Goal: Communication & Community: Ask a question

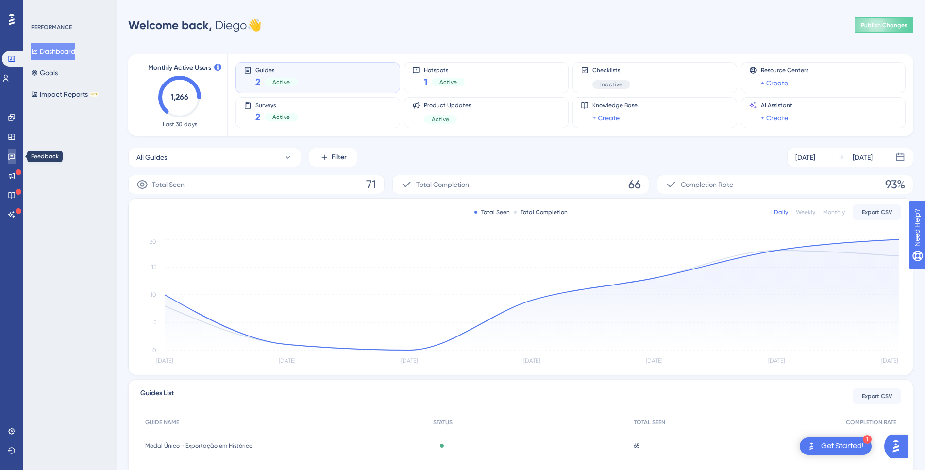
click at [11, 160] on link at bounding box center [12, 157] width 8 height 16
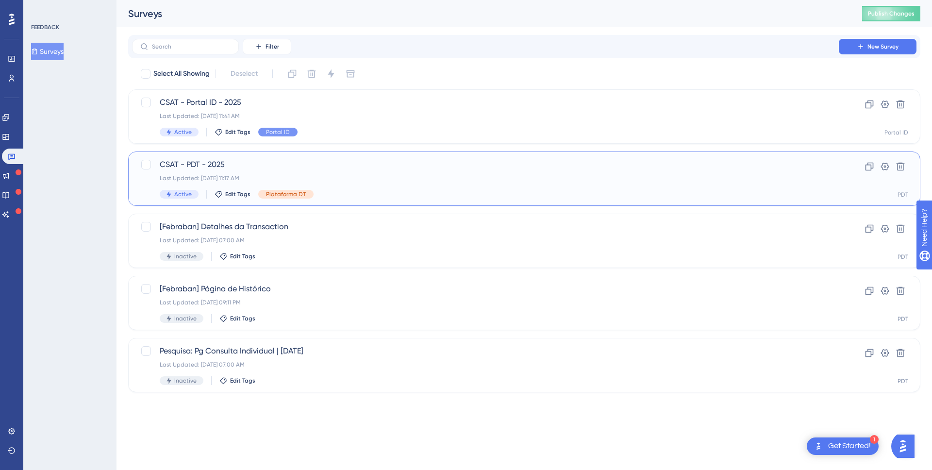
click at [329, 160] on span "CSAT - PDT - 2025" at bounding box center [486, 165] width 652 height 12
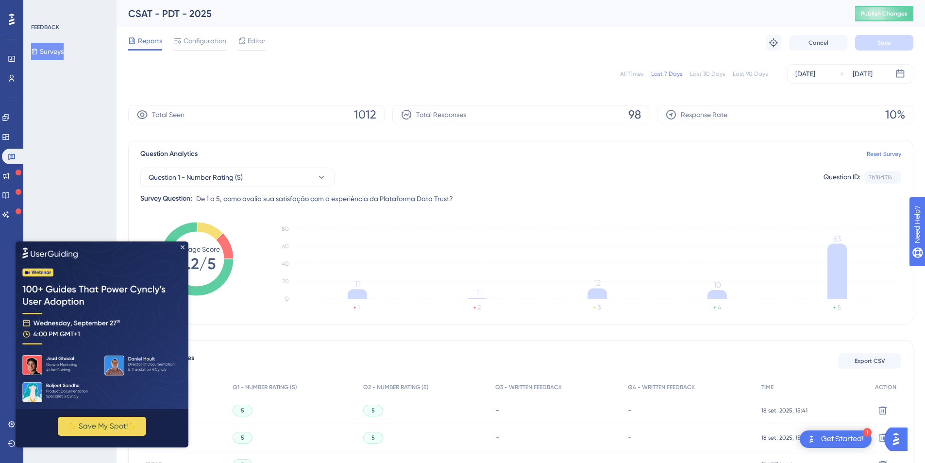
click at [903, 431] on img "Open AI Assistant Launcher" at bounding box center [895, 438] width 17 height 17
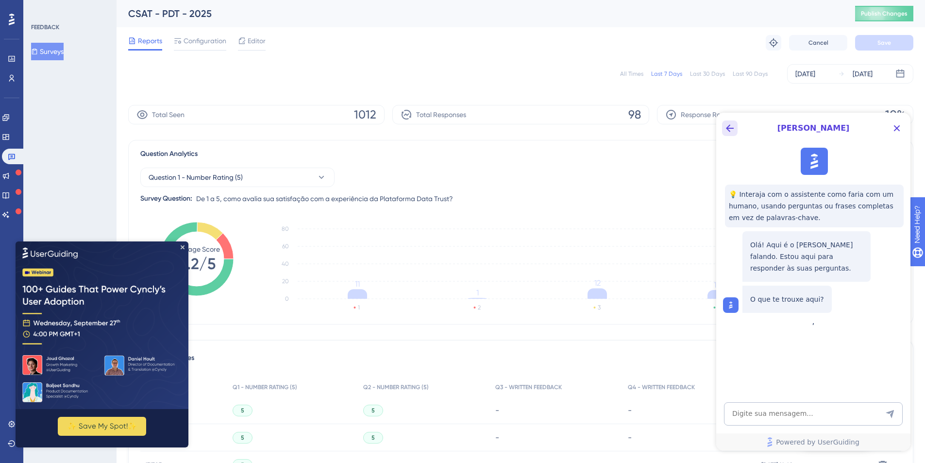
click at [731, 127] on icon "Back Button" at bounding box center [730, 128] width 12 height 12
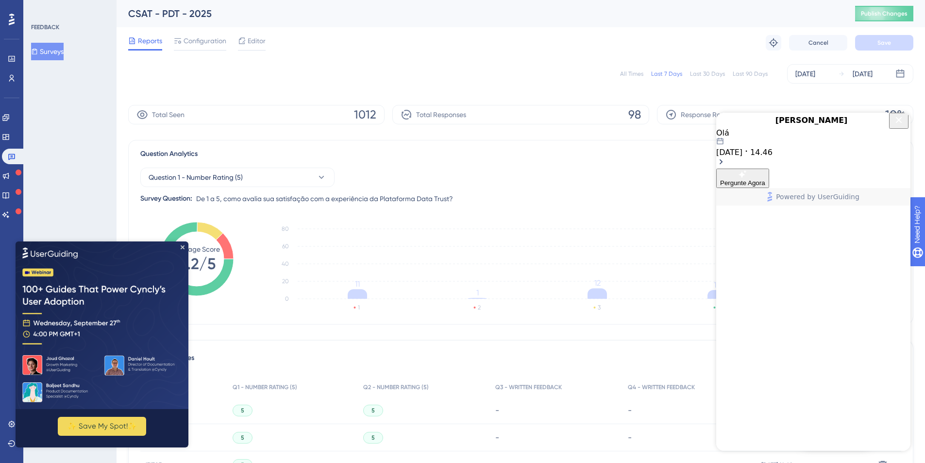
click at [834, 169] on div "Olá [DATE] 14.46" at bounding box center [813, 148] width 194 height 40
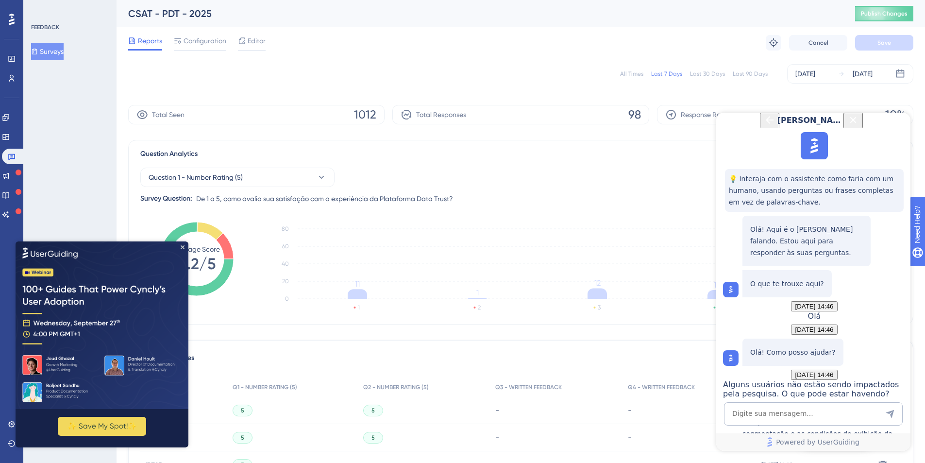
scroll to position [1517, 0]
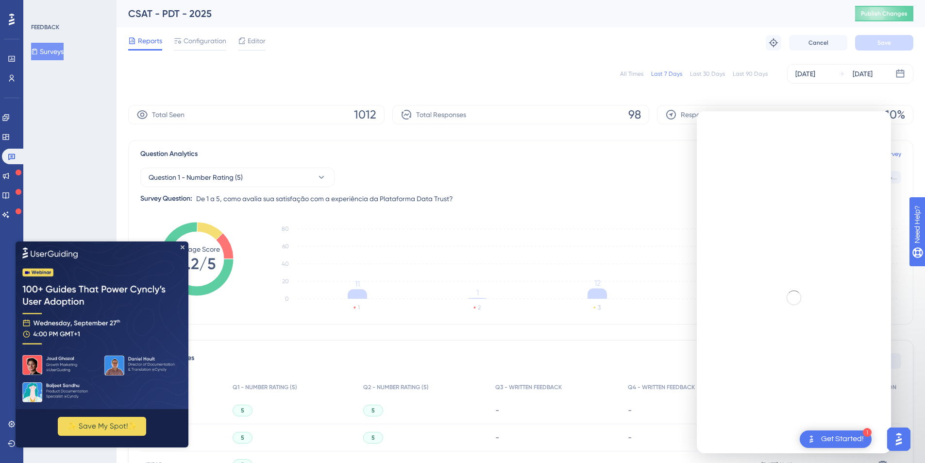
scroll to position [0, 0]
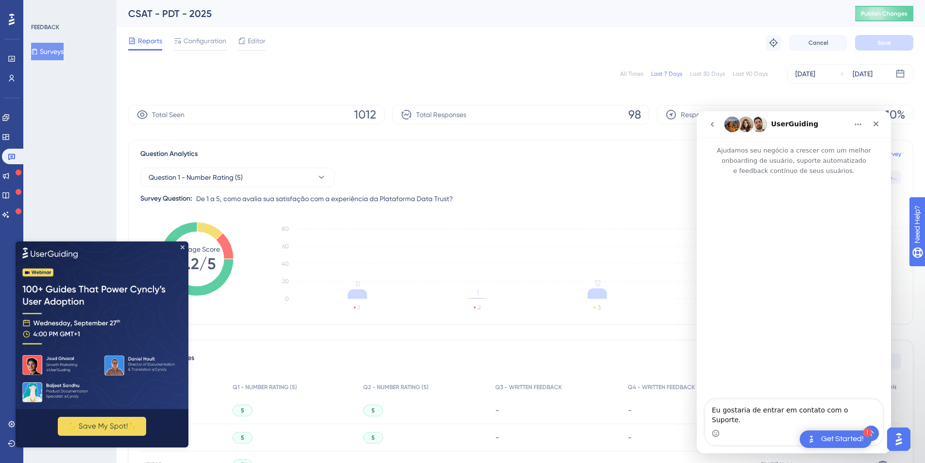
click at [712, 119] on button "go back" at bounding box center [712, 124] width 18 height 18
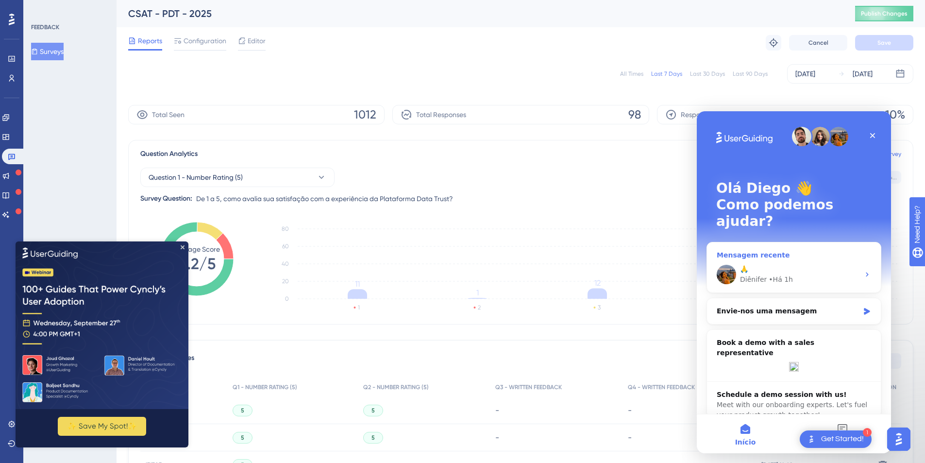
click at [768, 250] on div "Mensagem recente" at bounding box center [794, 255] width 154 height 10
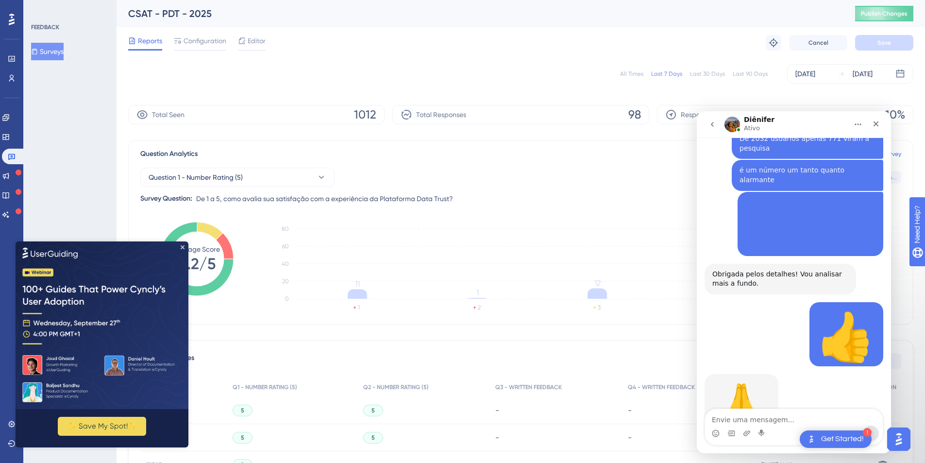
scroll to position [490, 0]
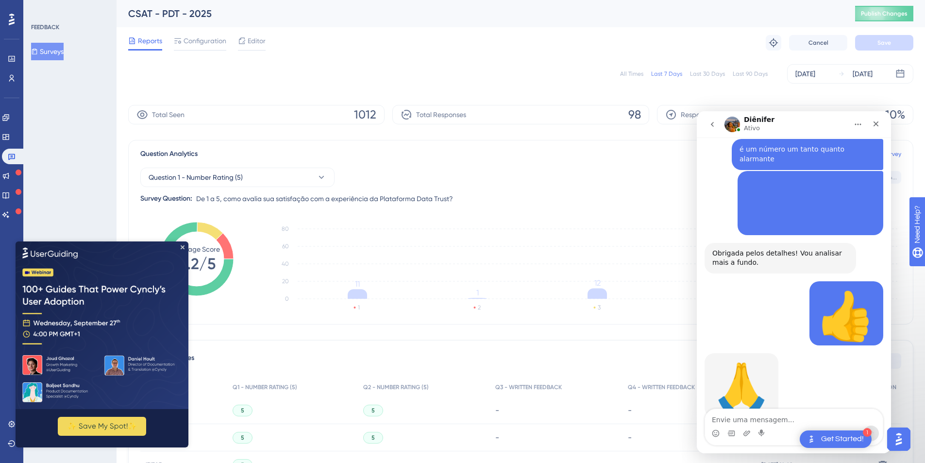
click at [763, 421] on textarea "Envie uma mensagem..." at bounding box center [794, 417] width 178 height 17
